Goal: Navigation & Orientation: Find specific page/section

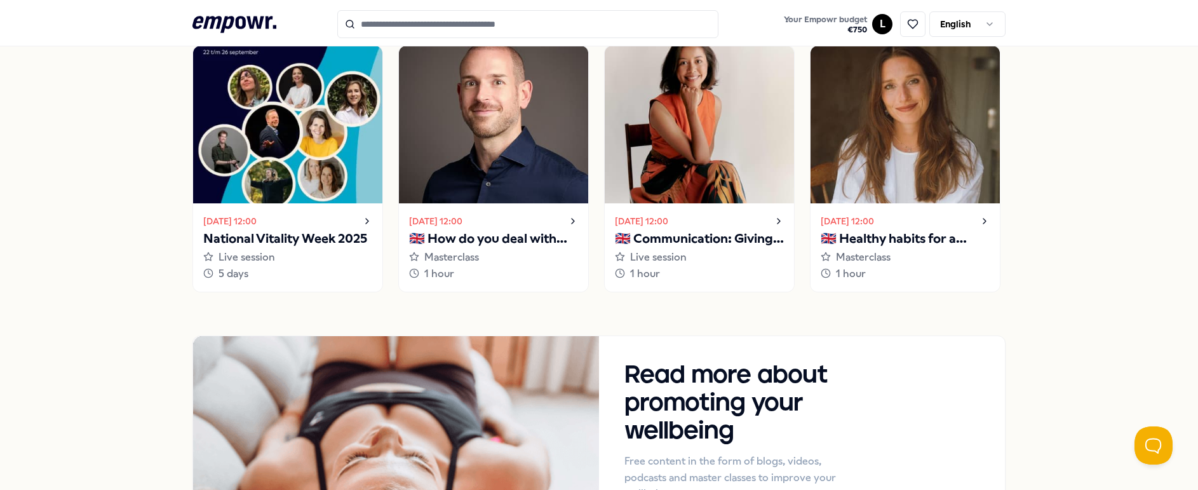
scroll to position [1251, 0]
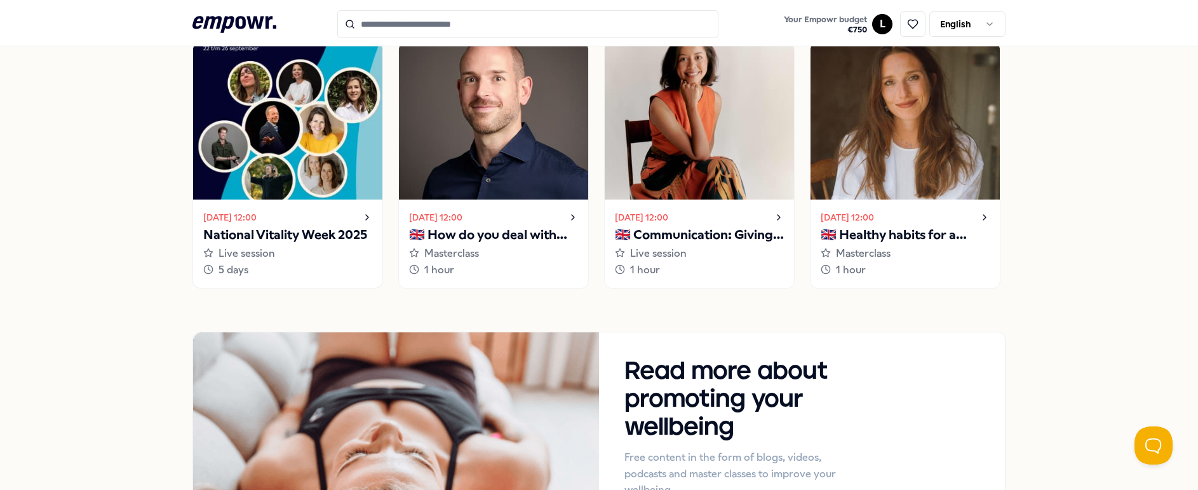
click at [369, 215] on icon at bounding box center [367, 217] width 10 height 15
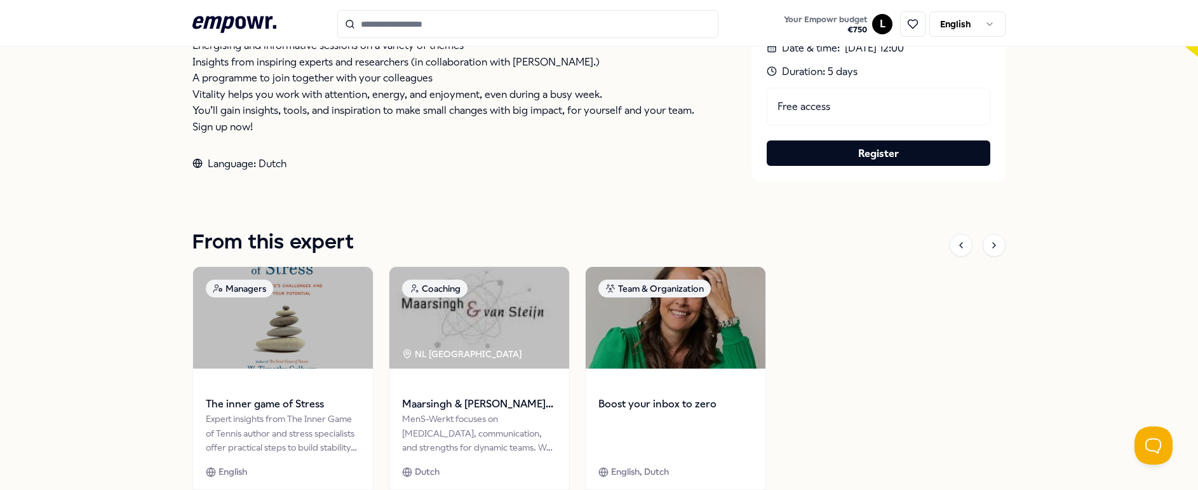
scroll to position [387, 0]
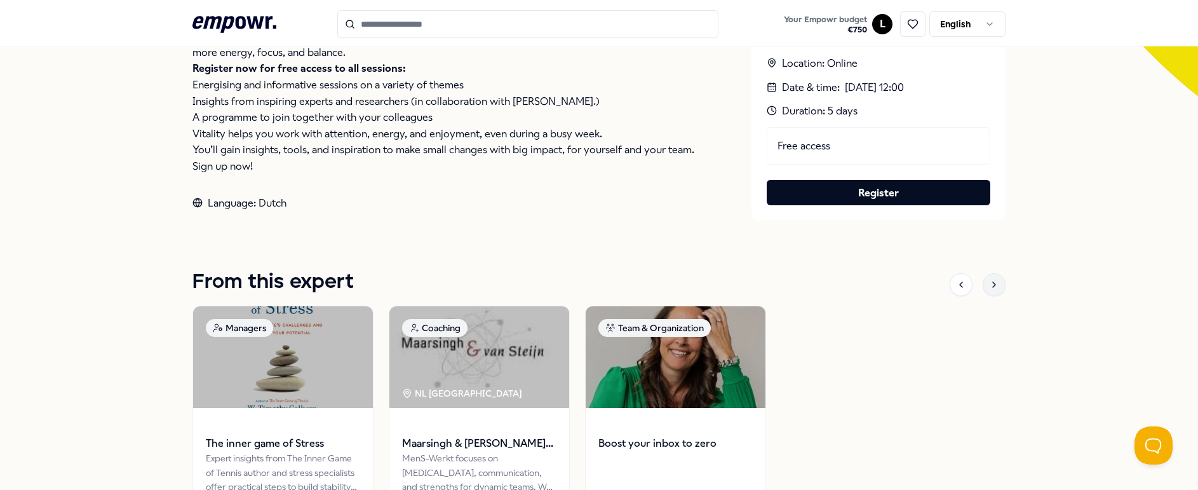
click at [994, 290] on div at bounding box center [994, 284] width 23 height 23
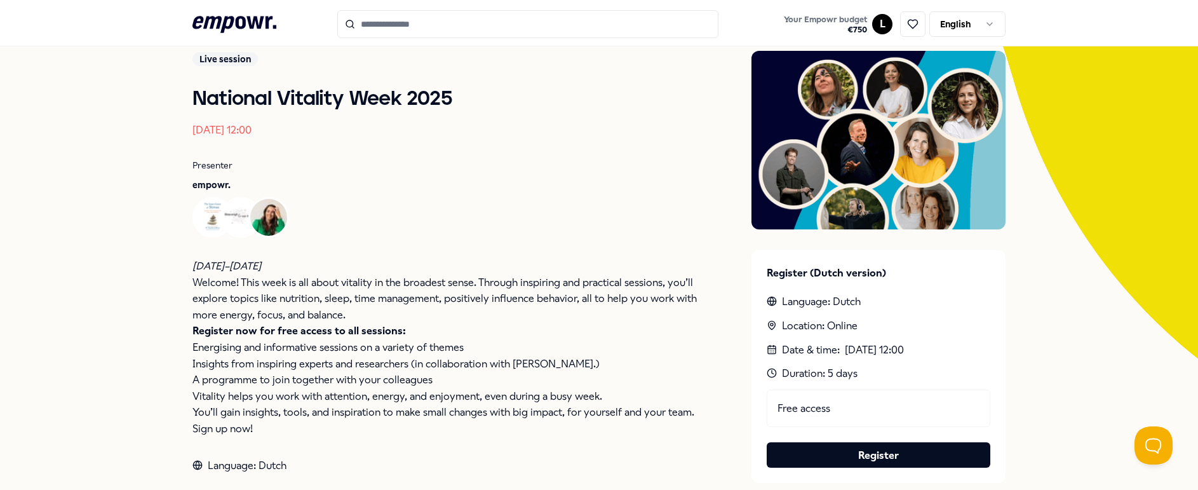
scroll to position [108, 0]
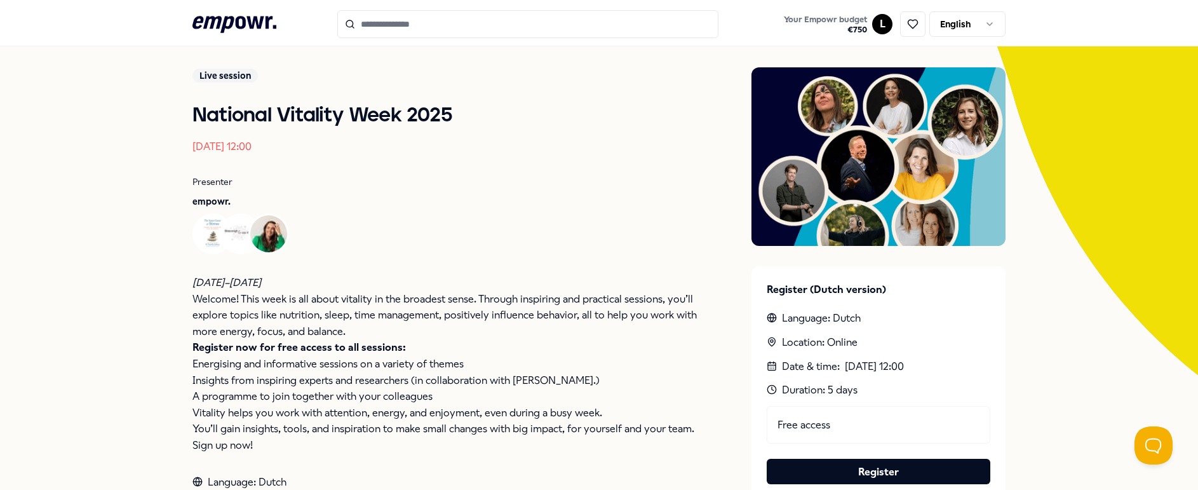
click at [867, 95] on img at bounding box center [879, 156] width 254 height 179
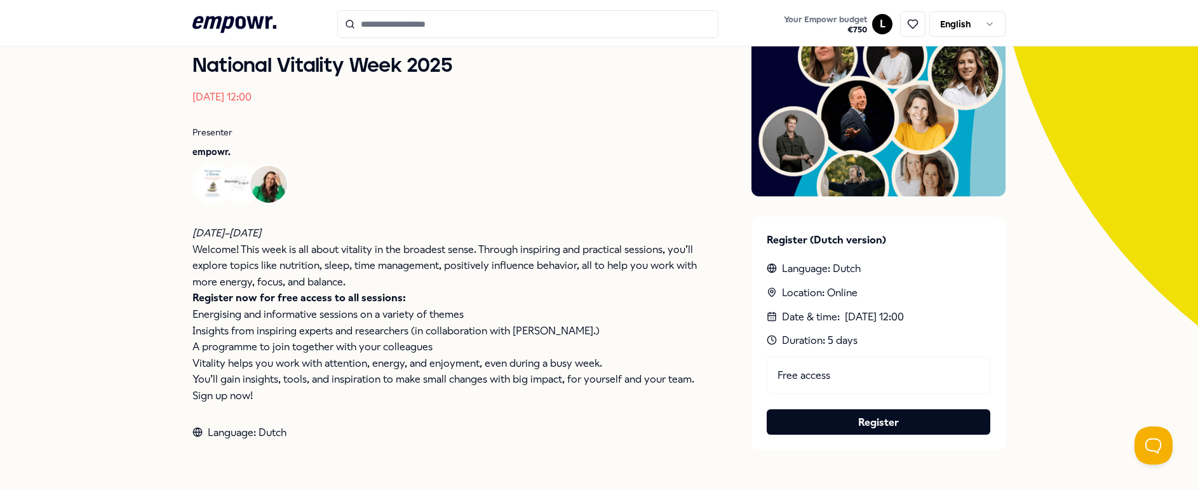
scroll to position [198, 0]
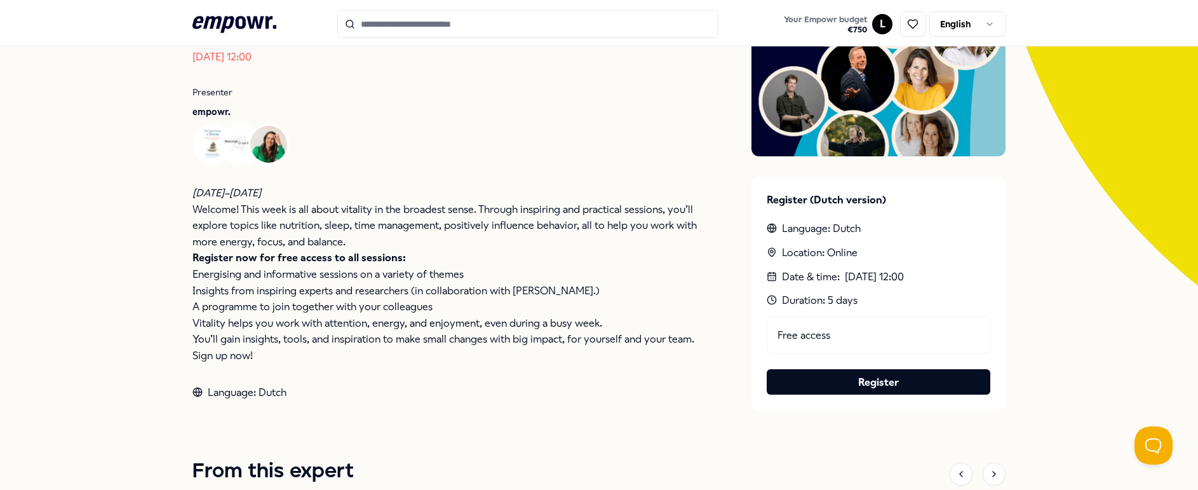
click at [276, 234] on p "Welcome! This week is all about vitality in the broadest sense. Through inspiri…" at bounding box center [446, 225] width 508 height 49
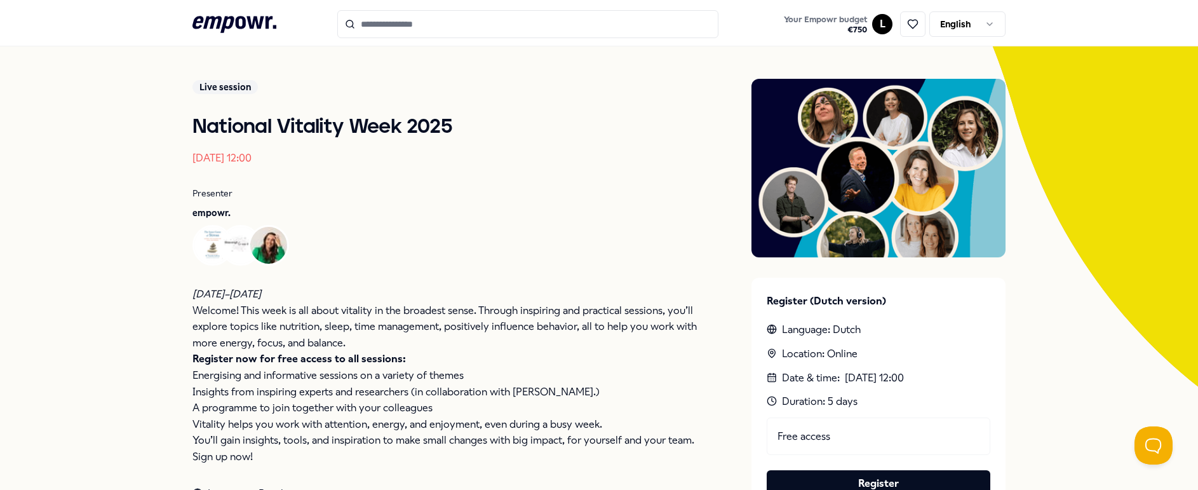
scroll to position [95, 0]
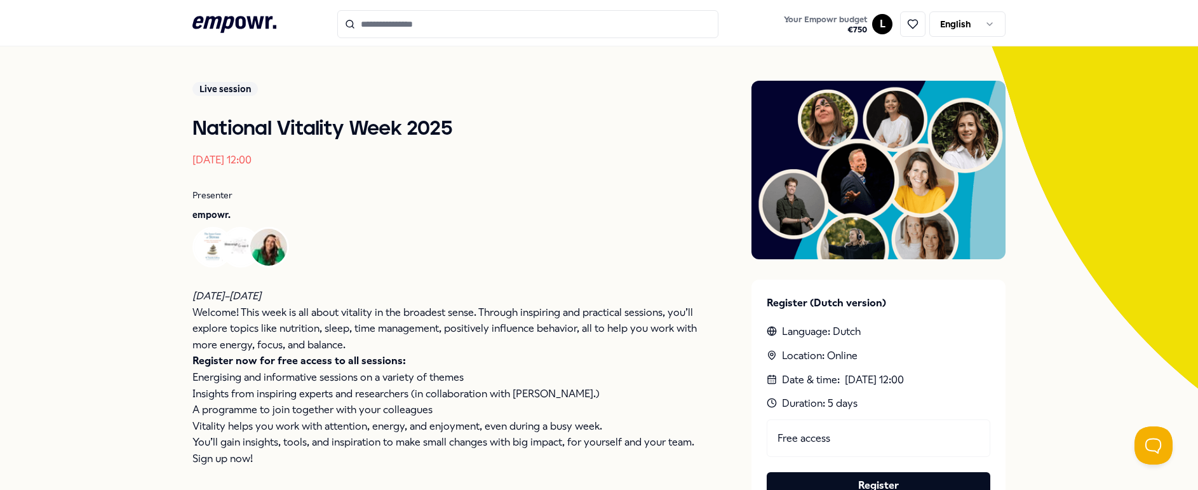
click at [846, 177] on img at bounding box center [879, 170] width 254 height 179
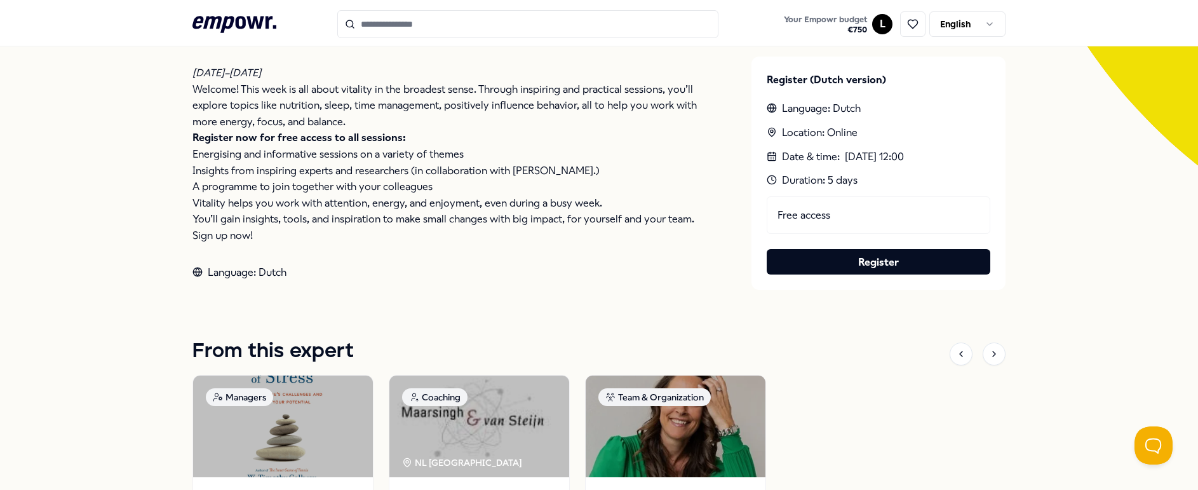
scroll to position [315, 0]
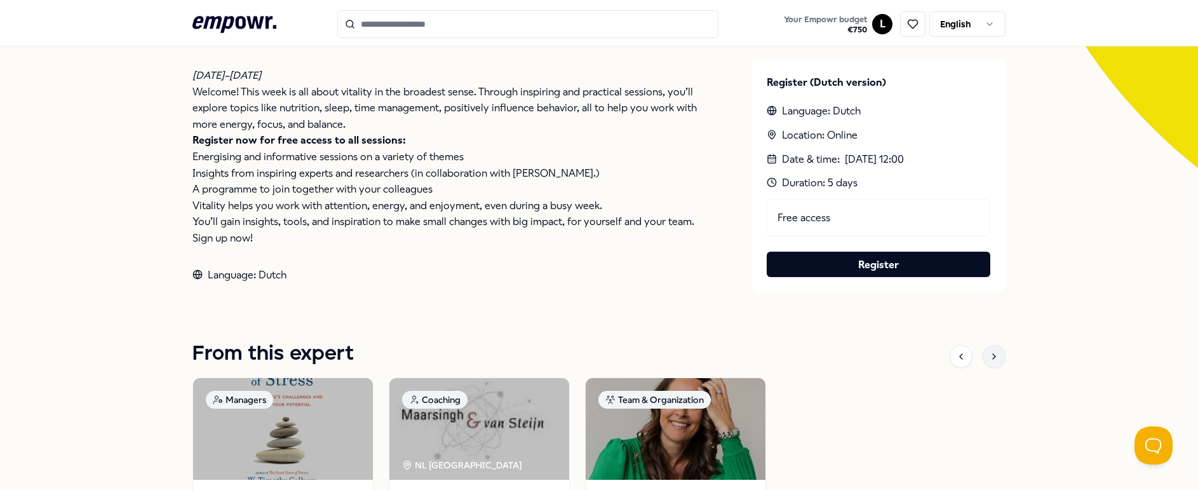
click at [996, 351] on icon at bounding box center [994, 356] width 10 height 10
click at [1001, 365] on div at bounding box center [978, 356] width 56 height 23
click at [995, 357] on icon at bounding box center [994, 356] width 10 height 10
click at [966, 355] on icon at bounding box center [961, 356] width 10 height 10
click at [1001, 354] on div at bounding box center [994, 356] width 23 height 23
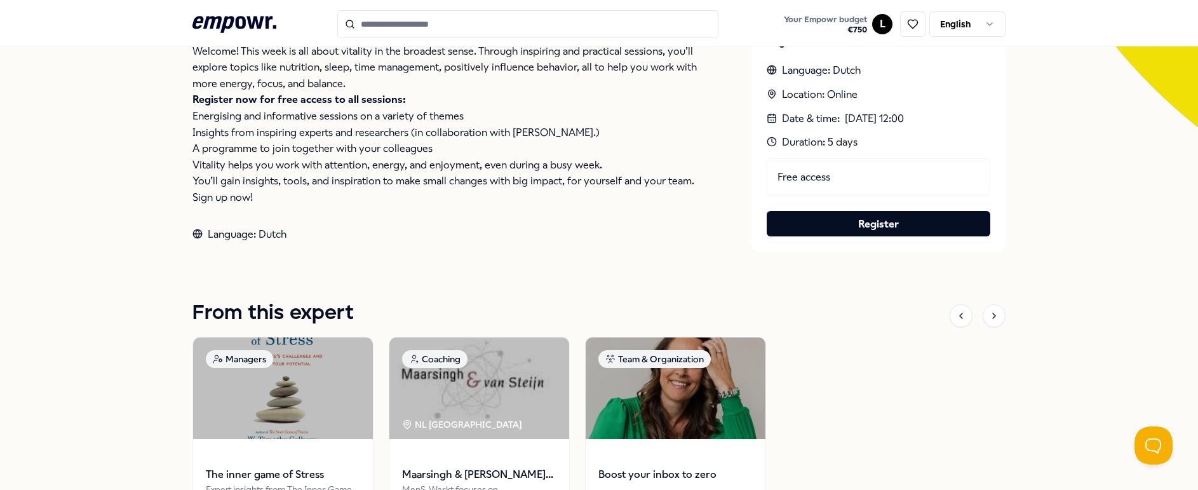
scroll to position [496, 0]
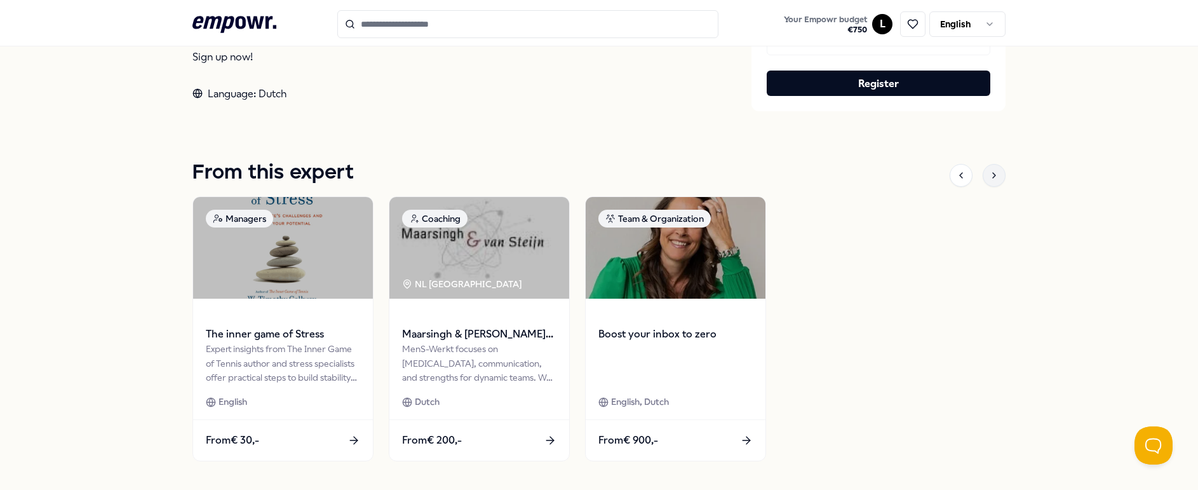
click at [1001, 180] on div at bounding box center [994, 175] width 23 height 23
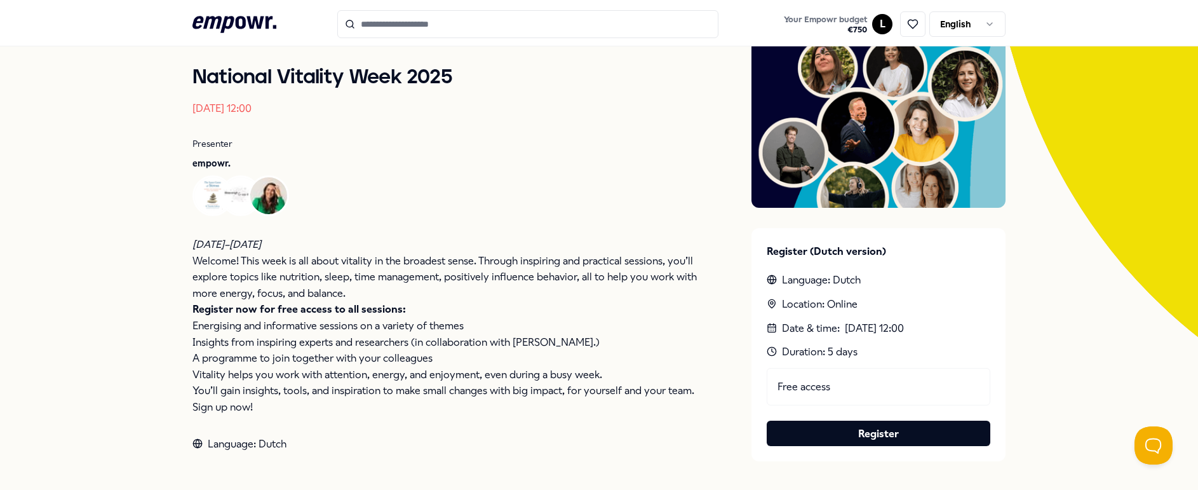
scroll to position [0, 0]
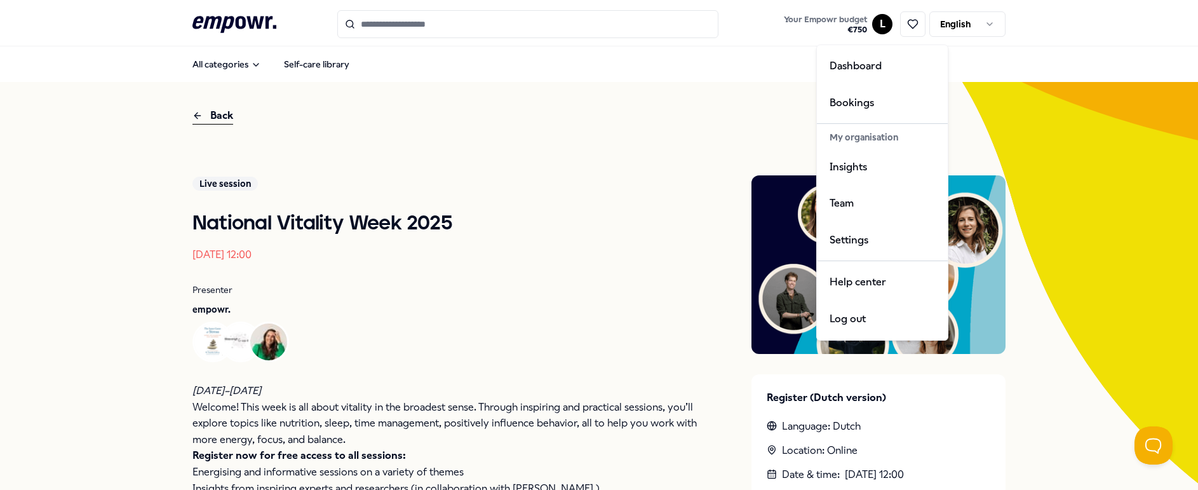
click at [879, 27] on html ".empowr-logo_svg__cls-1{fill:#03032f} Your Empowr budget € 750 L English All ca…" at bounding box center [599, 245] width 1198 height 490
click at [837, 198] on div "Team" at bounding box center [882, 203] width 126 height 37
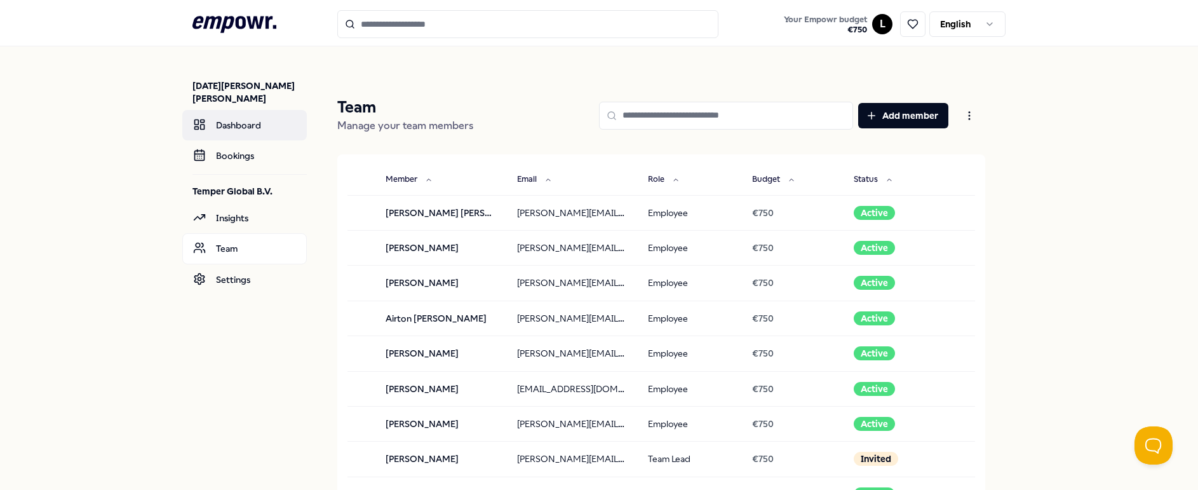
click at [226, 114] on link "Dashboard" at bounding box center [244, 125] width 125 height 30
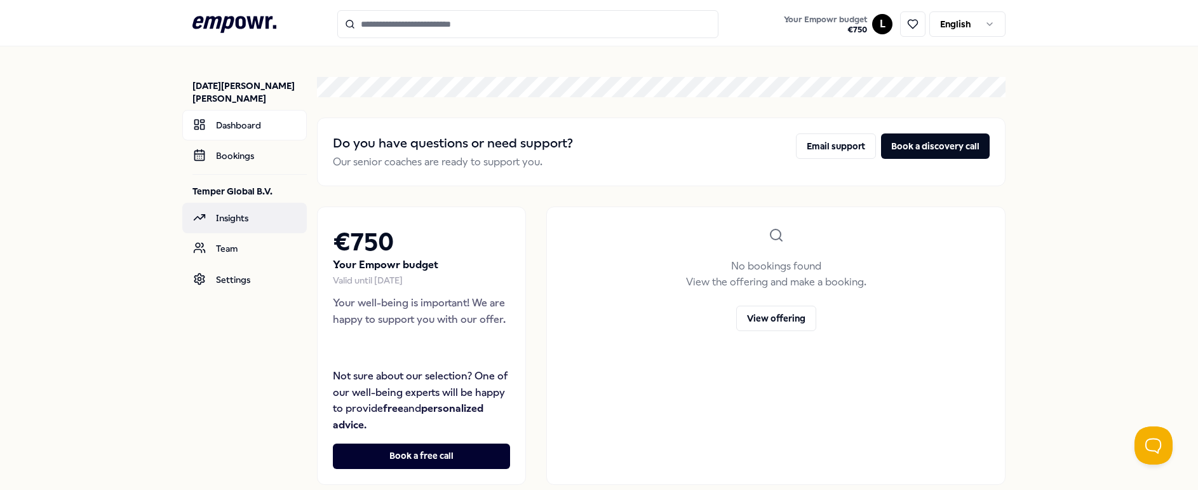
click at [234, 215] on link "Insights" at bounding box center [244, 218] width 125 height 30
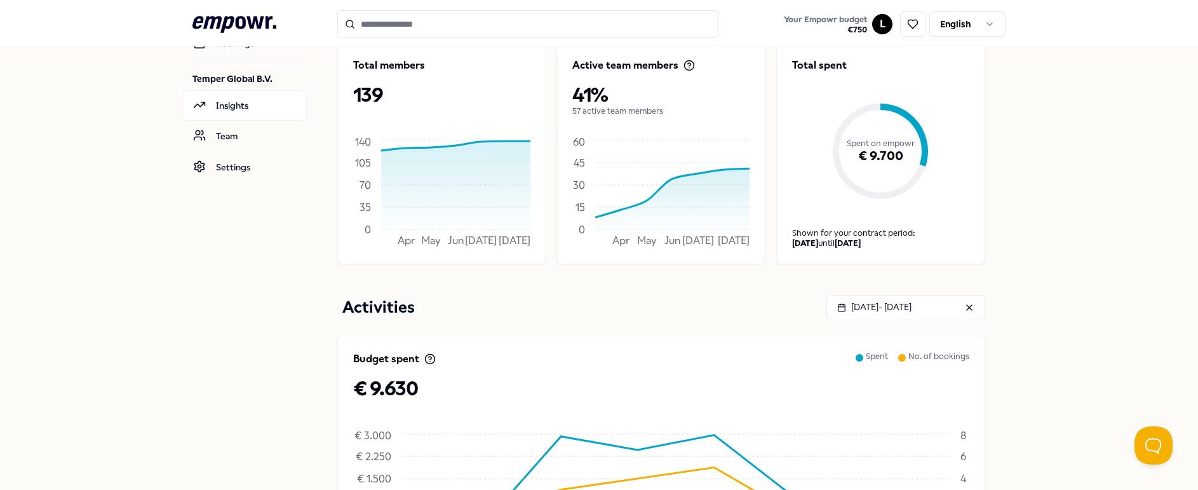
scroll to position [113, 0]
click at [220, 25] on icon ".empowr-logo_svg__cls-1{fill:#03032f}" at bounding box center [234, 25] width 84 height 24
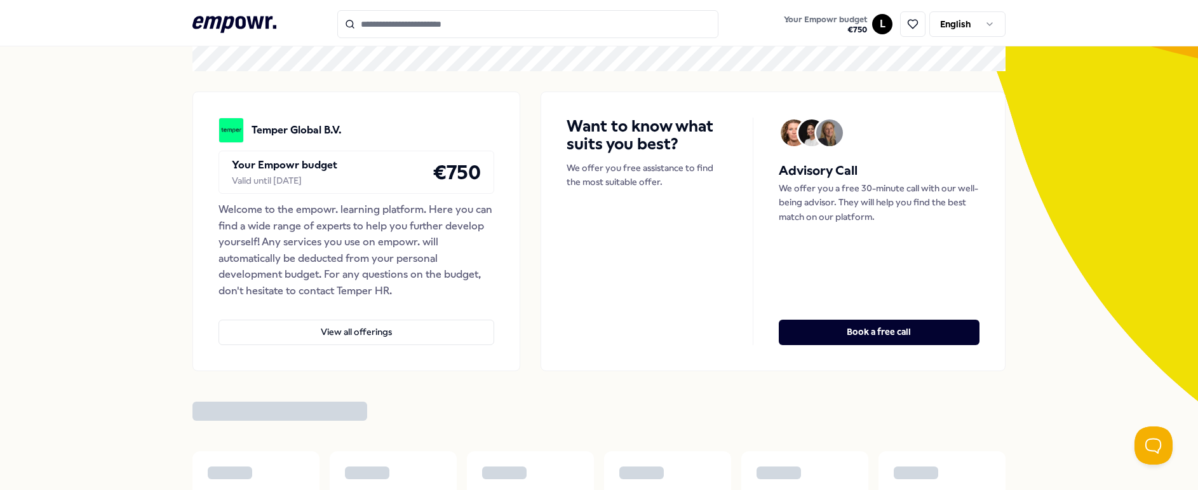
scroll to position [29, 0]
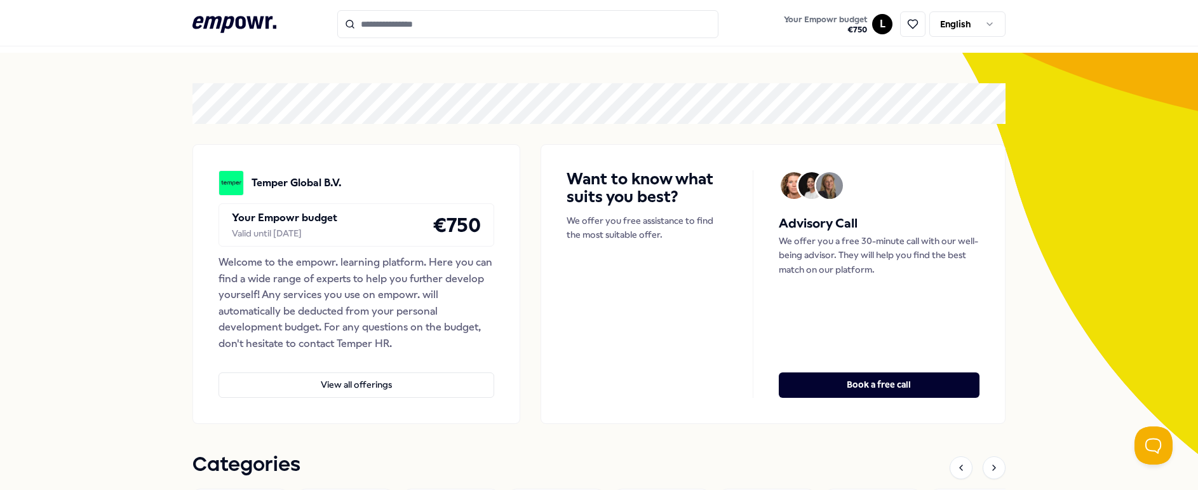
click at [238, 25] on icon at bounding box center [234, 24] width 84 height 17
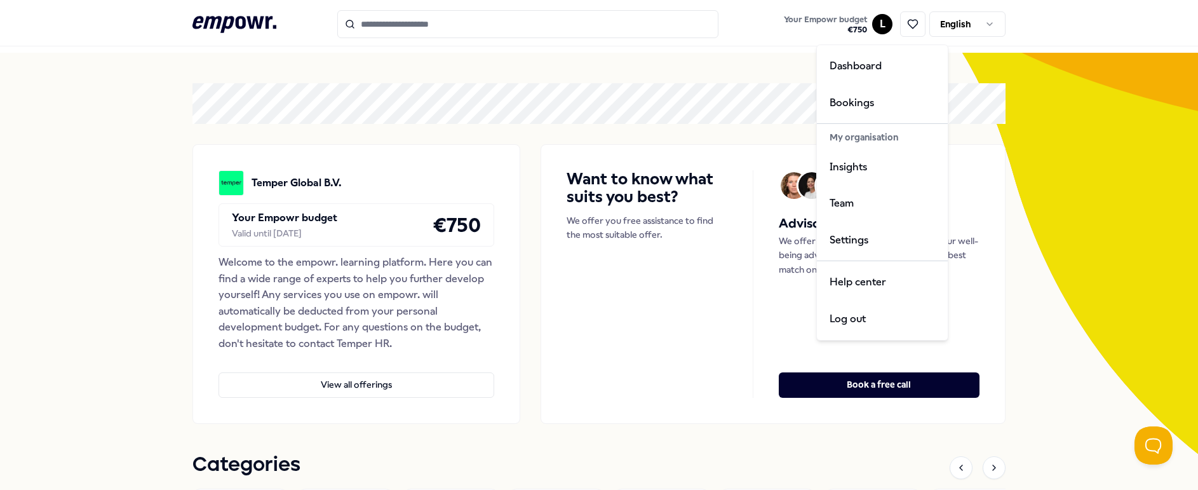
click at [881, 20] on html ".empowr-logo_svg__cls-1{fill:#03032f} Your Empowr budget € 750 L English All ca…" at bounding box center [599, 245] width 1198 height 490
click at [862, 168] on div "Insights" at bounding box center [882, 167] width 126 height 37
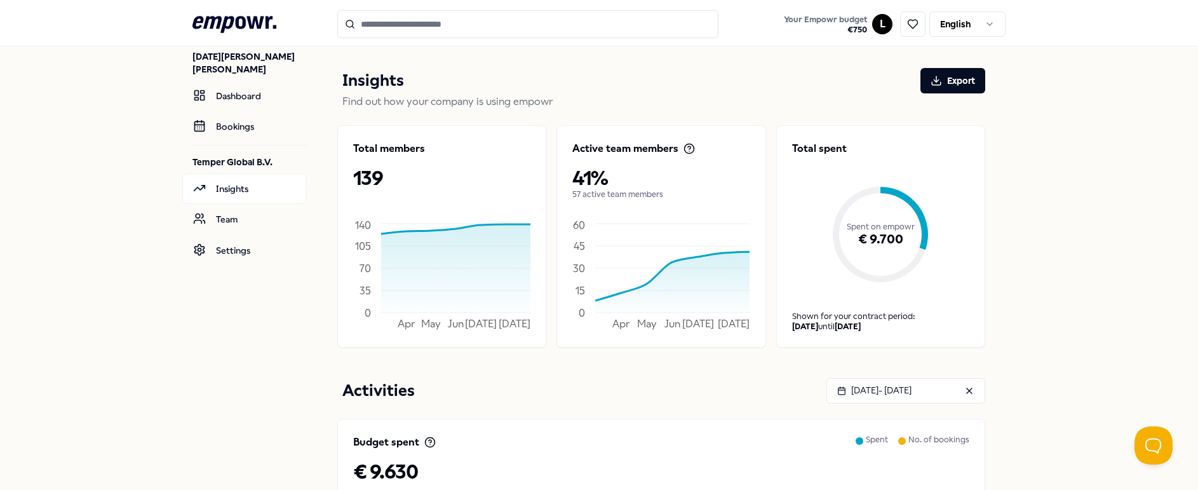
click at [877, 32] on html ".empowr-logo_svg__cls-1{fill:#03032f} Your Empowr budget € 750 L English [DATE]…" at bounding box center [599, 245] width 1198 height 490
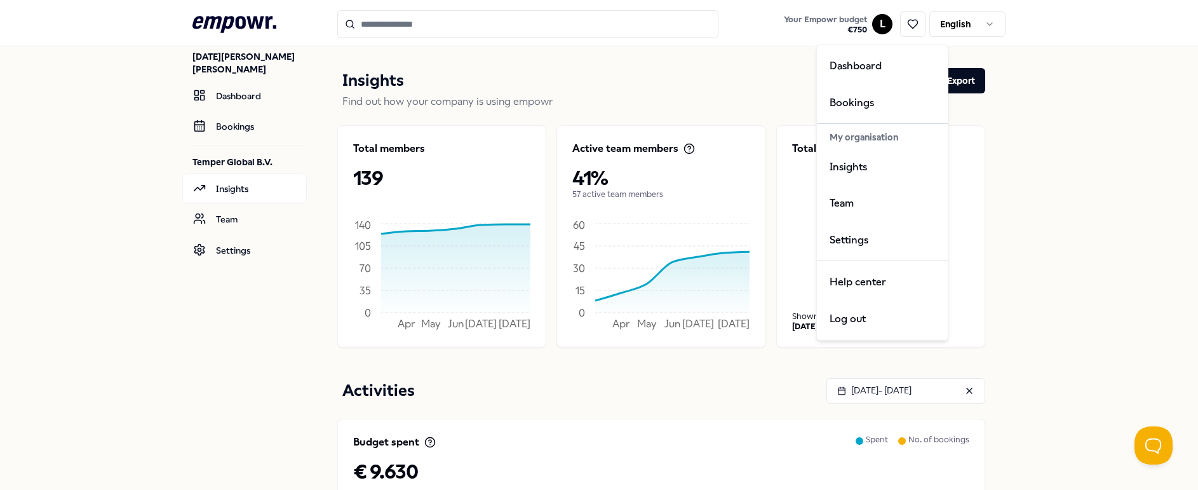
click at [257, 353] on html ".empowr-logo_svg__cls-1{fill:#03032f} Your Empowr budget € 750 L English [DATE]…" at bounding box center [599, 245] width 1198 height 490
click at [880, 25] on html ".empowr-logo_svg__cls-1{fill:#03032f} Your Empowr budget € 750 L English [DATE]…" at bounding box center [599, 245] width 1198 height 490
click at [671, 69] on html ".empowr-logo_svg__cls-1{fill:#03032f} Your Empowr budget € 750 L English [DATE]…" at bounding box center [599, 245] width 1198 height 490
